Goal: Information Seeking & Learning: Learn about a topic

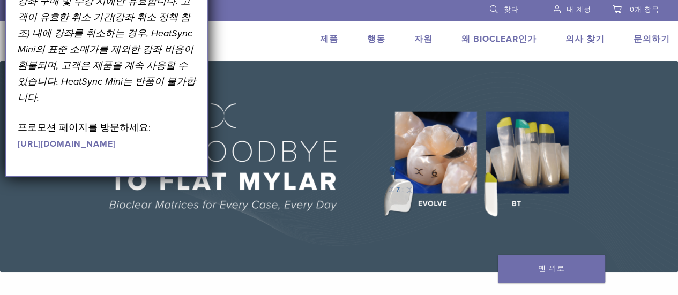
click at [337, 154] on img at bounding box center [339, 166] width 678 height 211
click at [355, 107] on img at bounding box center [339, 166] width 678 height 211
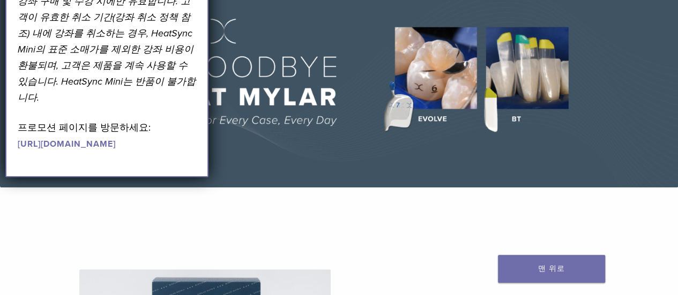
scroll to position [107, 0]
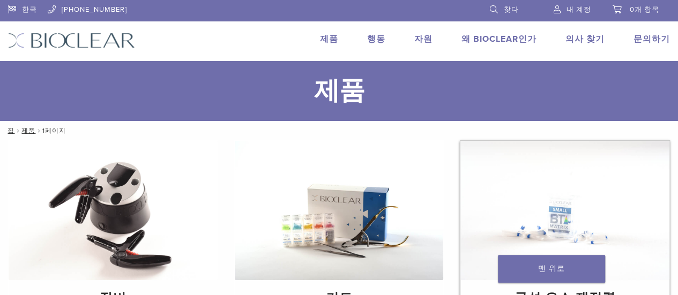
scroll to position [54, 0]
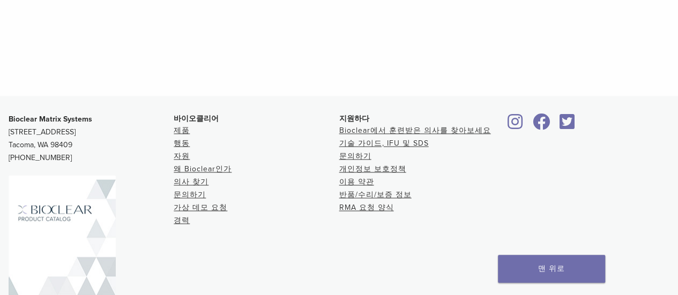
scroll to position [760, 0]
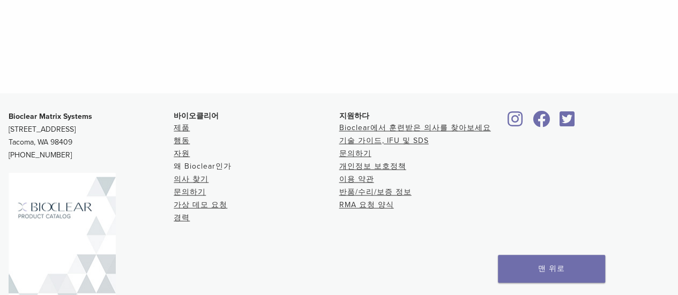
click at [195, 162] on font "왜 Bioclear인가" at bounding box center [203, 166] width 58 height 9
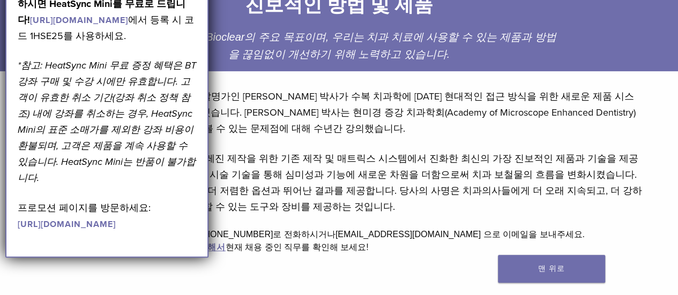
scroll to position [214, 0]
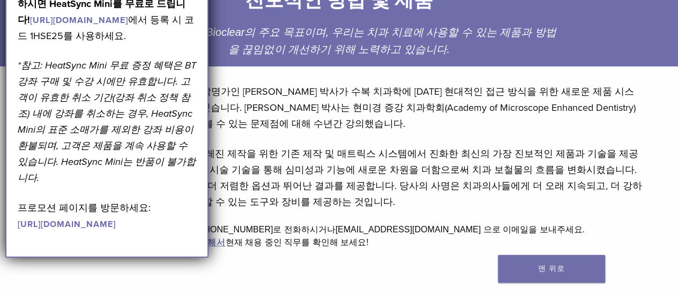
click at [267, 211] on div "바이오클리어는 2007년 치과의사이자 발명가인 데이비드 클라크 박사가 수복 치과학에 대한 현대적인 접근 방식을 위한 새로운 제품 시스템을 구축…" at bounding box center [339, 173] width 624 height 196
click at [258, 212] on div "바이오클리어는 2007년 치과의사이자 발명가인 데이비드 클라크 박사가 수복 치과학에 대한 현대적인 접근 방식을 위한 새로운 제품 시스템을 구축…" at bounding box center [339, 173] width 624 height 196
click at [646, 86] on div "바이오클리어는 2007년 치과의사이자 발명가인 데이비드 클라크 박사가 수복 치과학에 대한 현대적인 접근 방식을 위한 새로운 제품 시스템을 구축…" at bounding box center [339, 173] width 624 height 196
click at [649, 249] on div "바이오클리어는 2007년 치과의사이자 발명가인 데이비드 클라크 박사가 수복 치과학에 대한 현대적인 접근 방식을 위한 새로운 제품 시스템을 구축…" at bounding box center [339, 173] width 624 height 196
